Goal: Task Accomplishment & Management: Manage account settings

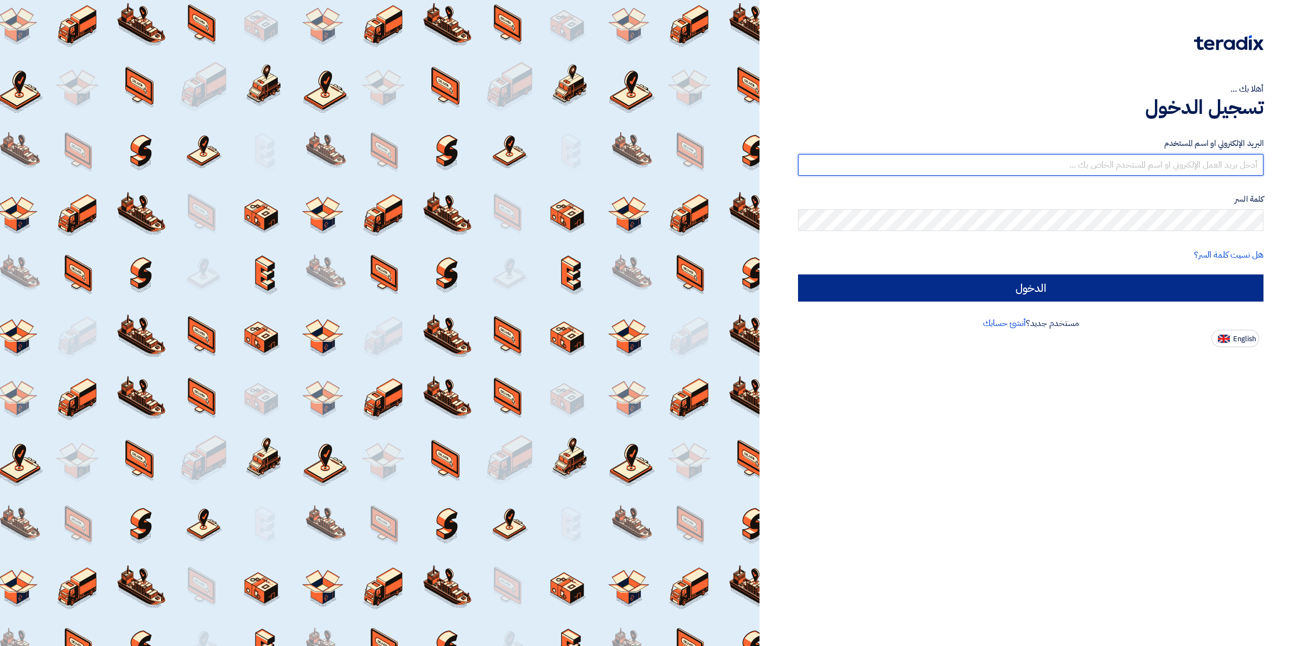
type input "[EMAIL_ADDRESS][DOMAIN_NAME]"
click at [1100, 291] on input "الدخول" at bounding box center [1030, 287] width 465 height 27
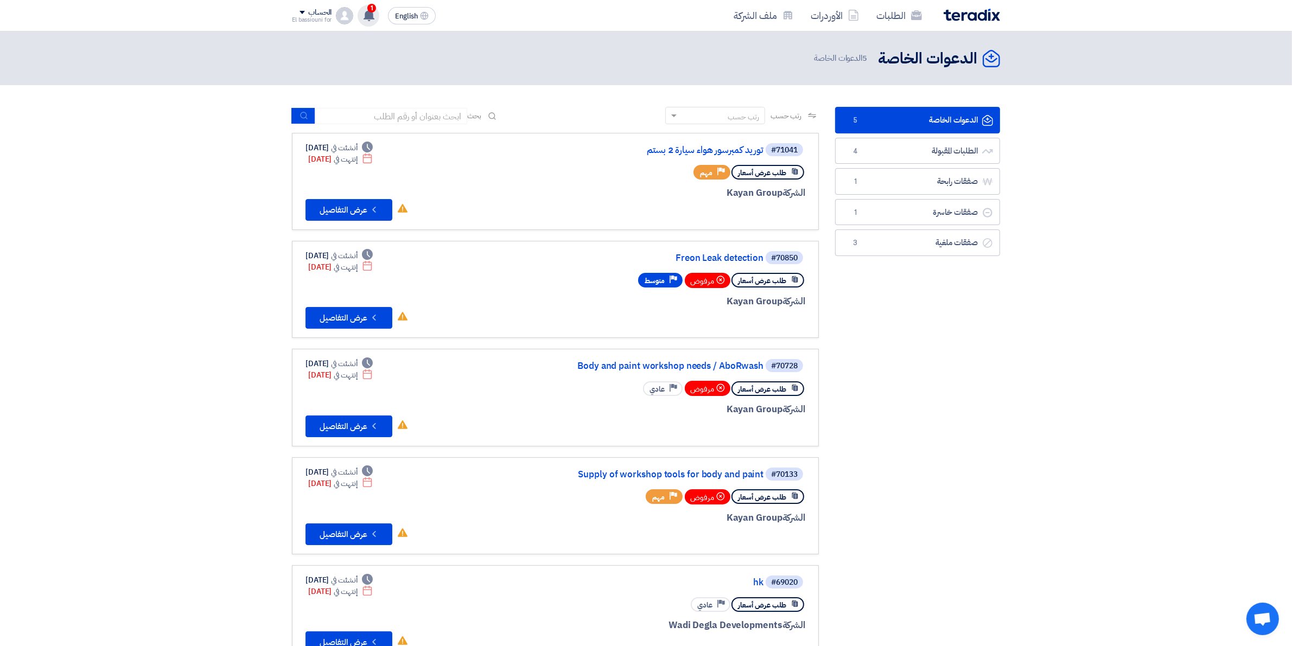
click at [372, 16] on use at bounding box center [368, 15] width 11 height 12
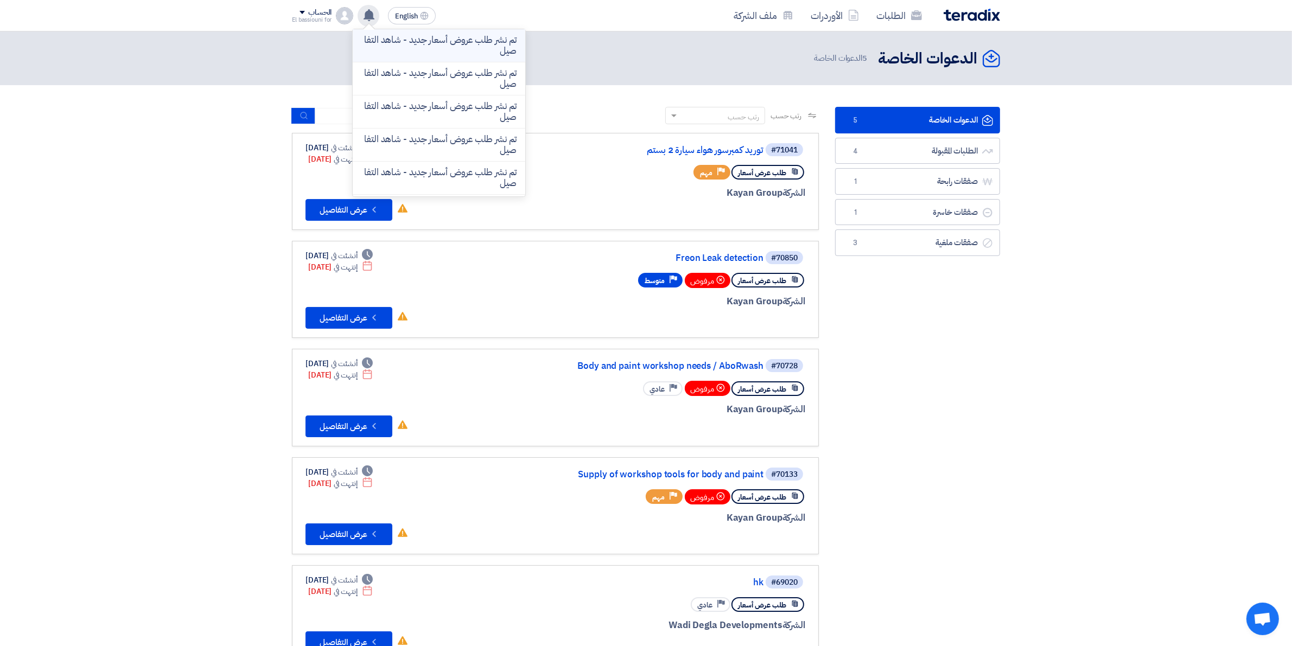
click at [406, 42] on p "تم نشر طلب عروض أسعار جديد - شاهد التفاصيل" at bounding box center [438, 46] width 155 height 22
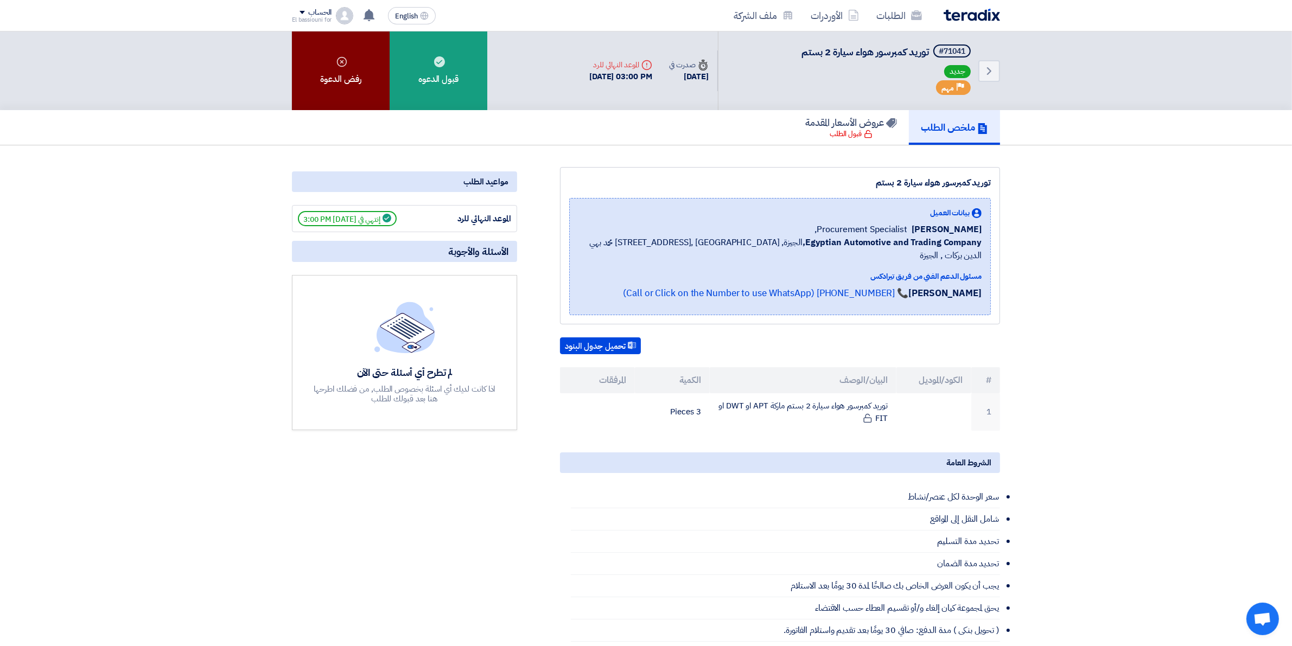
click at [351, 69] on div "رفض الدعوة" at bounding box center [341, 70] width 98 height 79
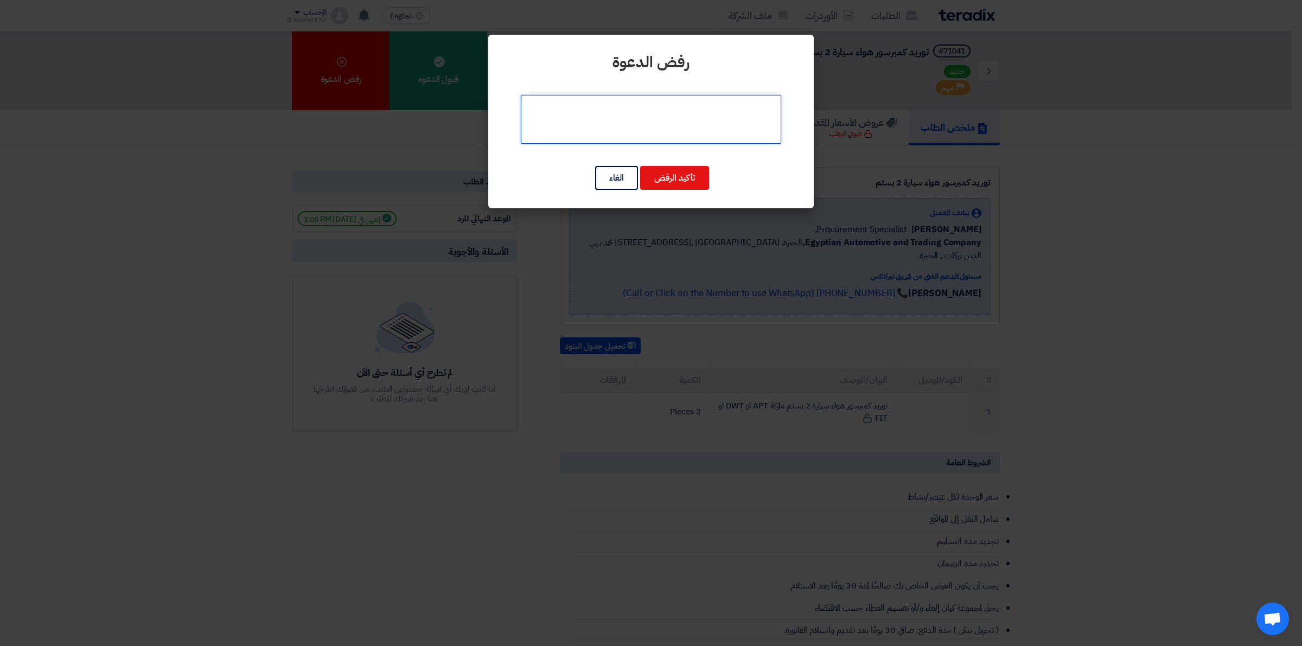
click at [676, 126] on textarea at bounding box center [651, 119] width 260 height 49
type textarea "المطلوب خارج نشاط الشركة"
click at [665, 182] on button "تأكيد الرفض" at bounding box center [674, 178] width 69 height 24
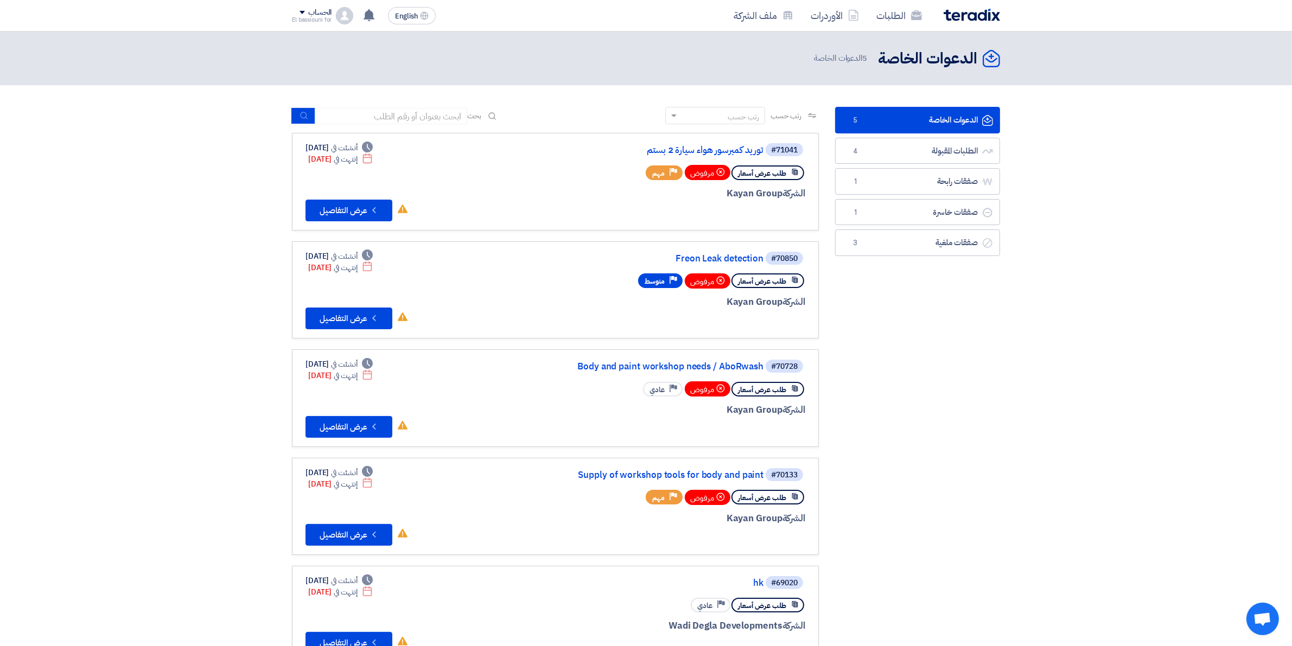
click at [876, 121] on link "الدعوات الخاصة الدعوات الخاصة 5" at bounding box center [917, 120] width 165 height 27
click at [876, 147] on link "الطلبات المقبولة الطلبات المقبولة 4" at bounding box center [917, 151] width 165 height 27
